Goal: Find specific page/section: Find specific page/section

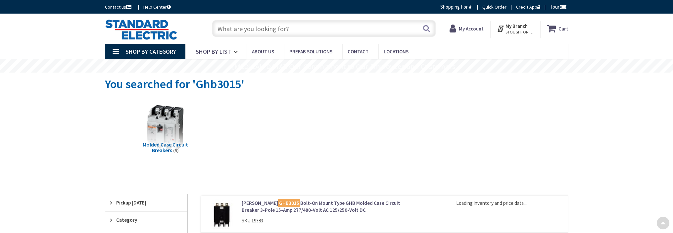
click at [255, 29] on input "text" at bounding box center [323, 28] width 223 height 17
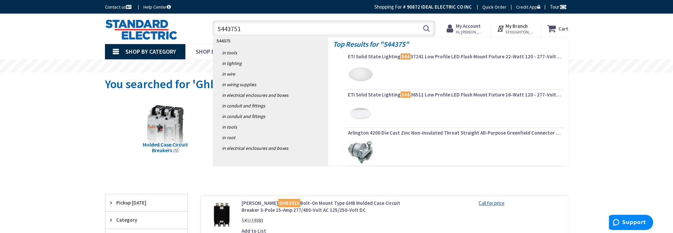
type input "54437511"
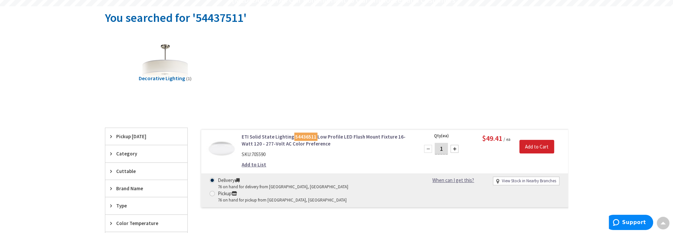
click at [270, 137] on link "ETI Solid State Lighting 54436511 Low Profile LED Flush Mount Fixture 16-Watt 1…" at bounding box center [326, 140] width 168 height 14
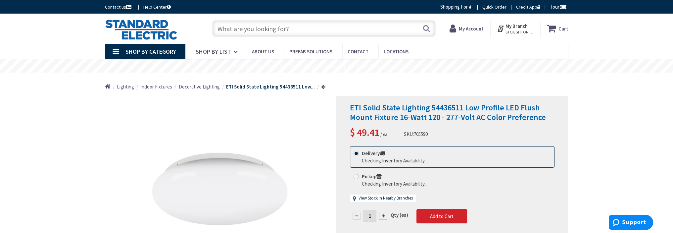
click at [268, 28] on input "text" at bounding box center [323, 28] width 223 height 17
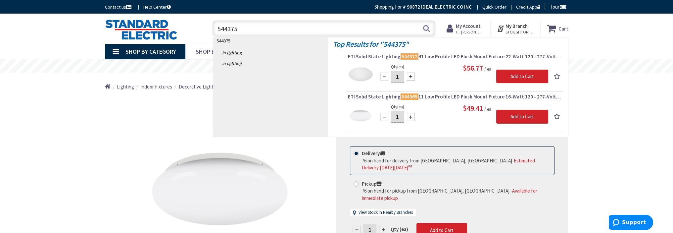
type input "544375"
